Goal: Check status

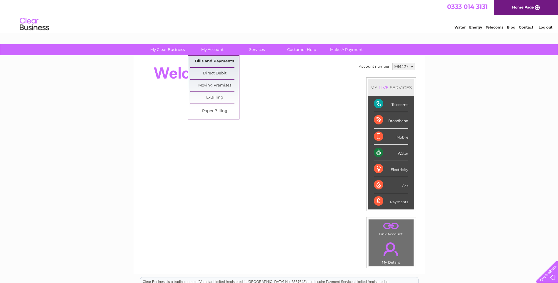
click at [216, 59] on link "Bills and Payments" at bounding box center [214, 62] width 49 height 12
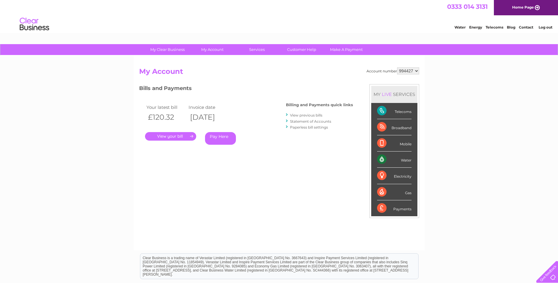
click at [176, 137] on link "." at bounding box center [170, 136] width 51 height 9
